Goal: Task Accomplishment & Management: Use online tool/utility

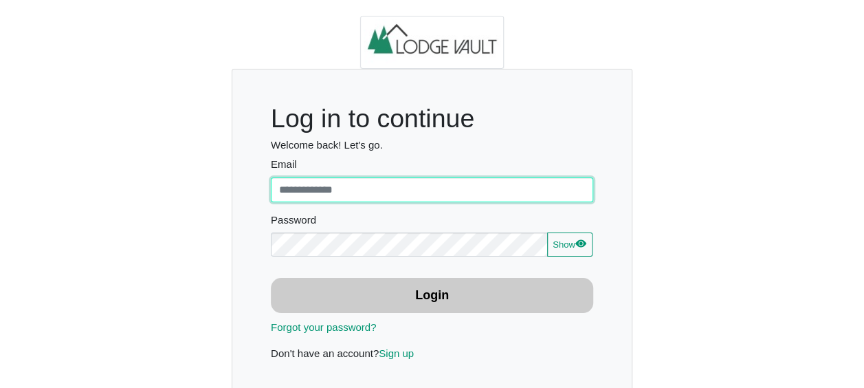
type input "**********"
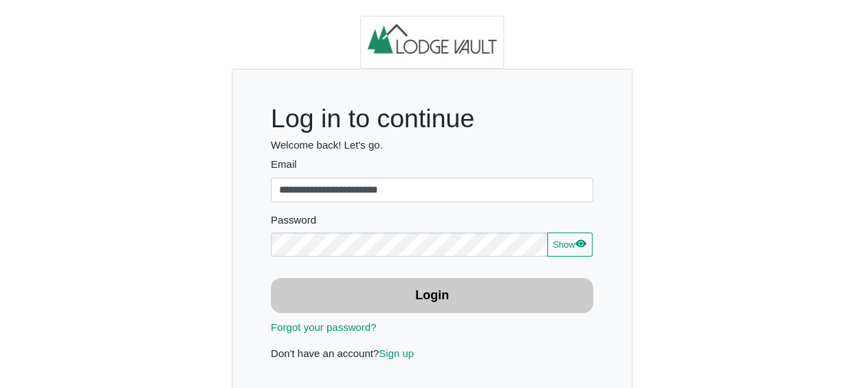
click at [469, 301] on button "Login" at bounding box center [432, 295] width 322 height 35
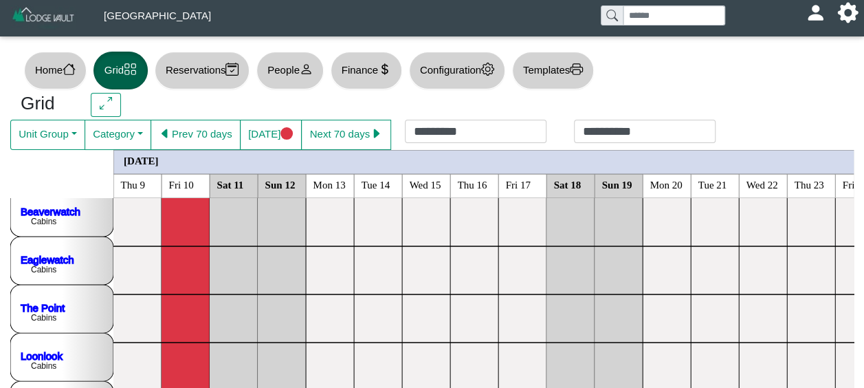
scroll to position [10, 0]
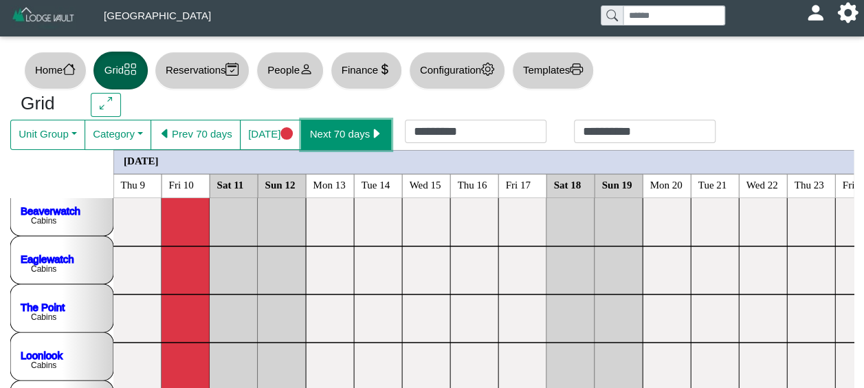
click at [374, 133] on icon "caret right fill" at bounding box center [377, 133] width 6 height 10
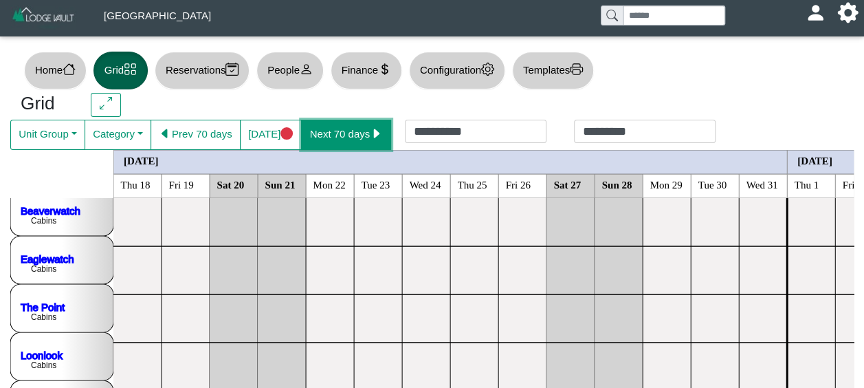
click at [374, 133] on icon "caret right fill" at bounding box center [377, 133] width 6 height 10
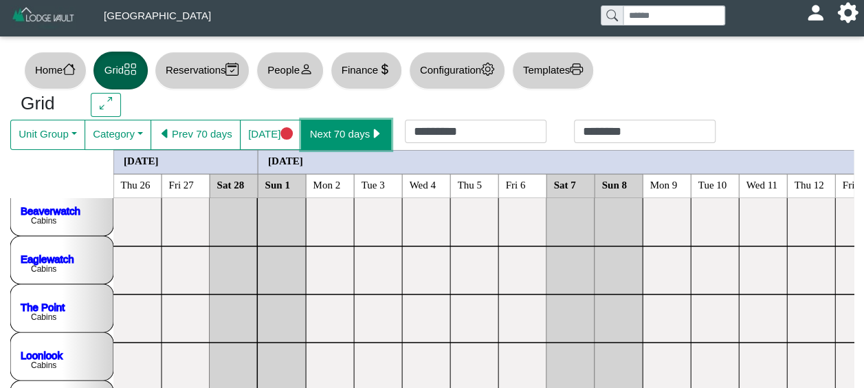
click at [374, 133] on icon "caret right fill" at bounding box center [377, 133] width 6 height 10
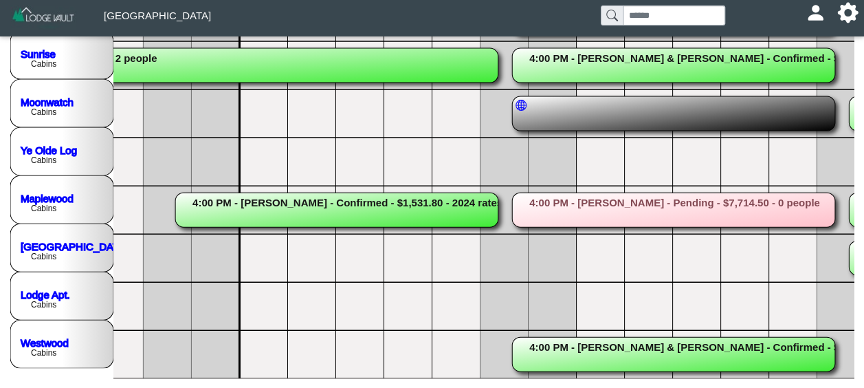
scroll to position [10, 1104]
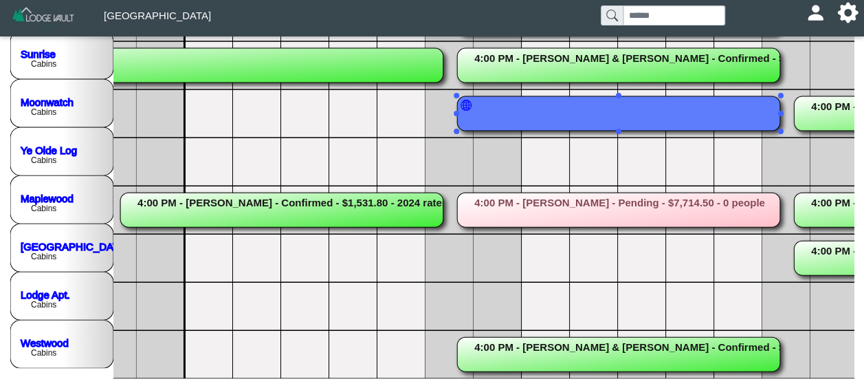
click at [669, 107] on rect at bounding box center [618, 113] width 323 height 34
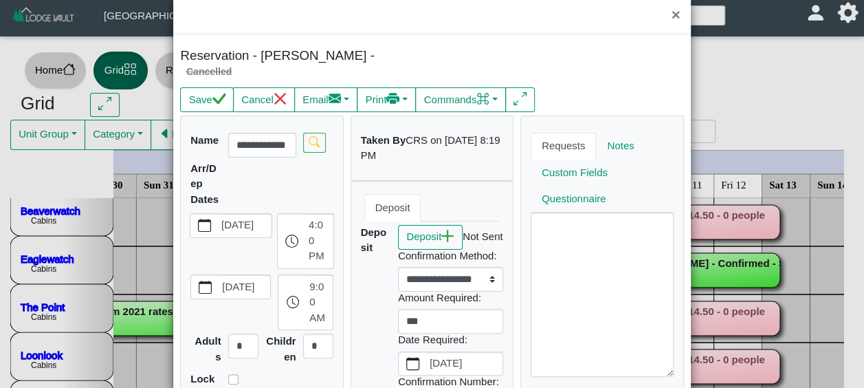
scroll to position [0, 0]
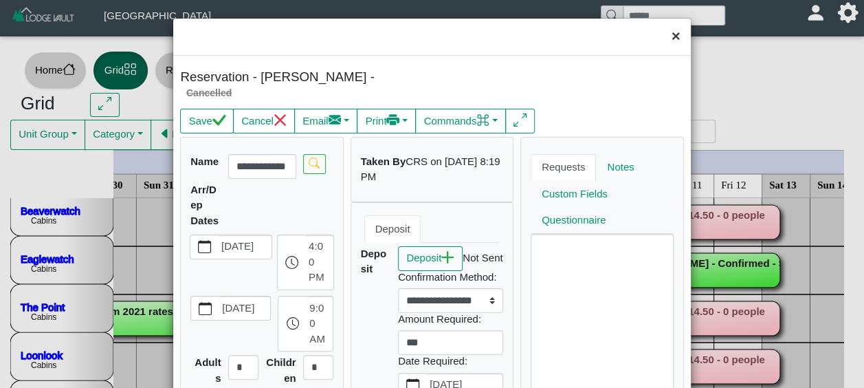
click at [667, 34] on button "×" at bounding box center [675, 37] width 30 height 36
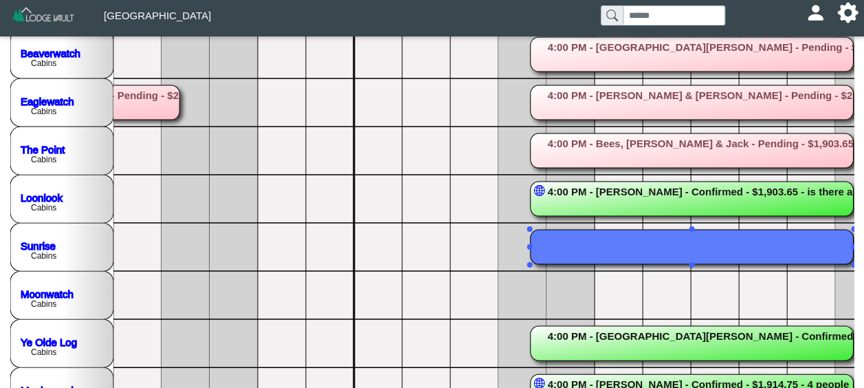
click at [656, 241] on rect at bounding box center [691, 247] width 323 height 34
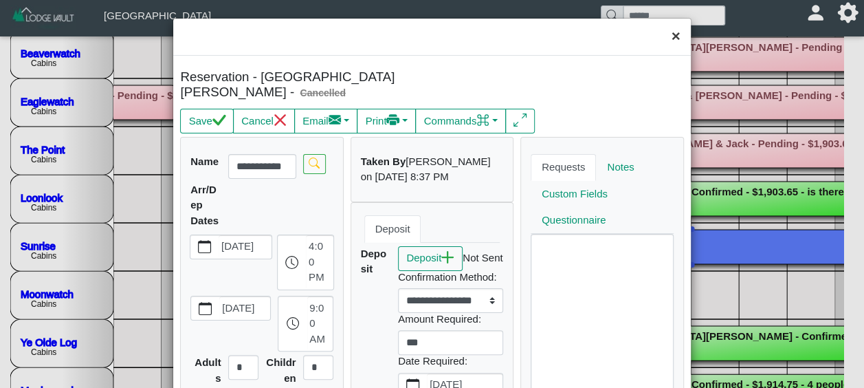
click at [666, 39] on button "×" at bounding box center [675, 37] width 30 height 36
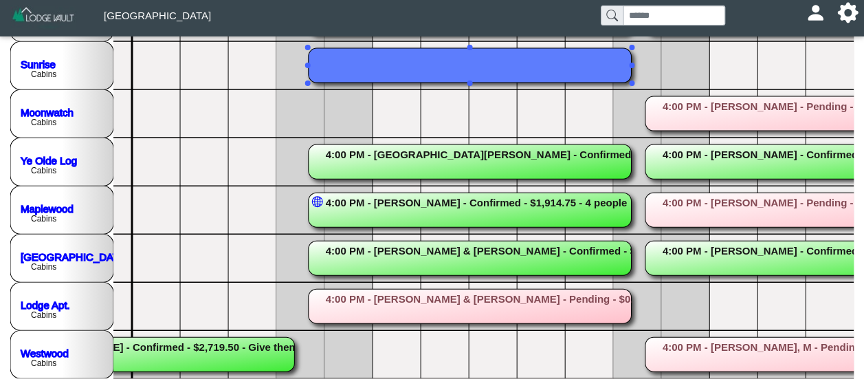
scroll to position [105, 0]
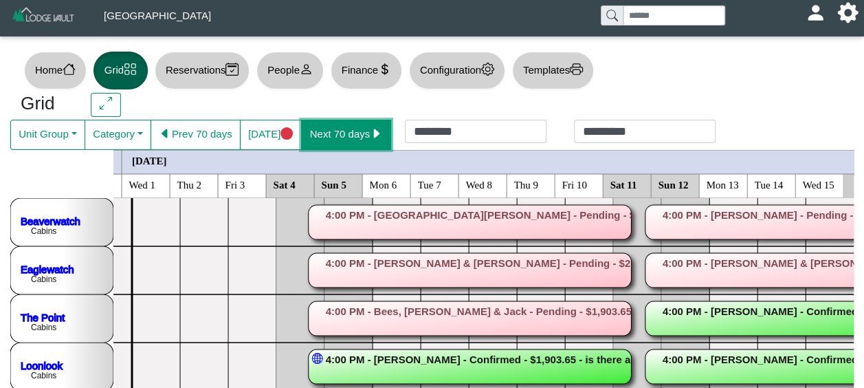
click at [374, 133] on icon "caret right fill" at bounding box center [376, 133] width 13 height 13
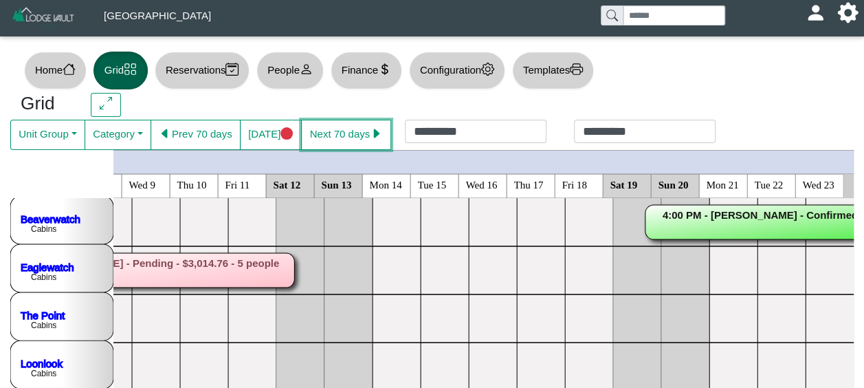
scroll to position [0, 2637]
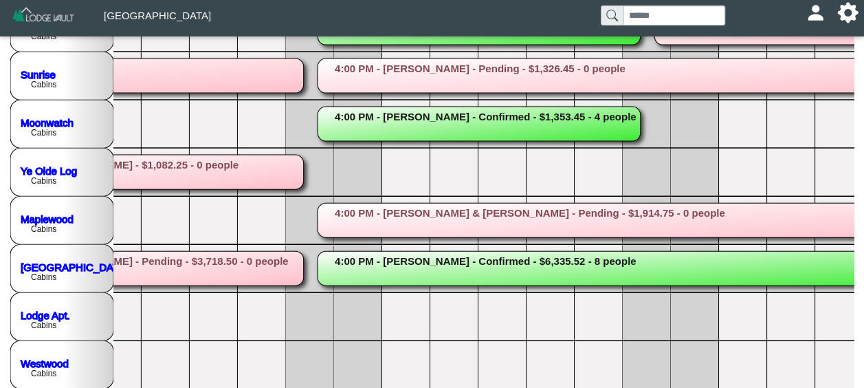
click at [842, 386] on div "...4:00 PM - [PERSON_NAME] - Confirmed - $1,903.65 - 4 people ...4:00 PM - [PER…" at bounding box center [483, 123] width 740 height 529
